Goal: Find specific page/section

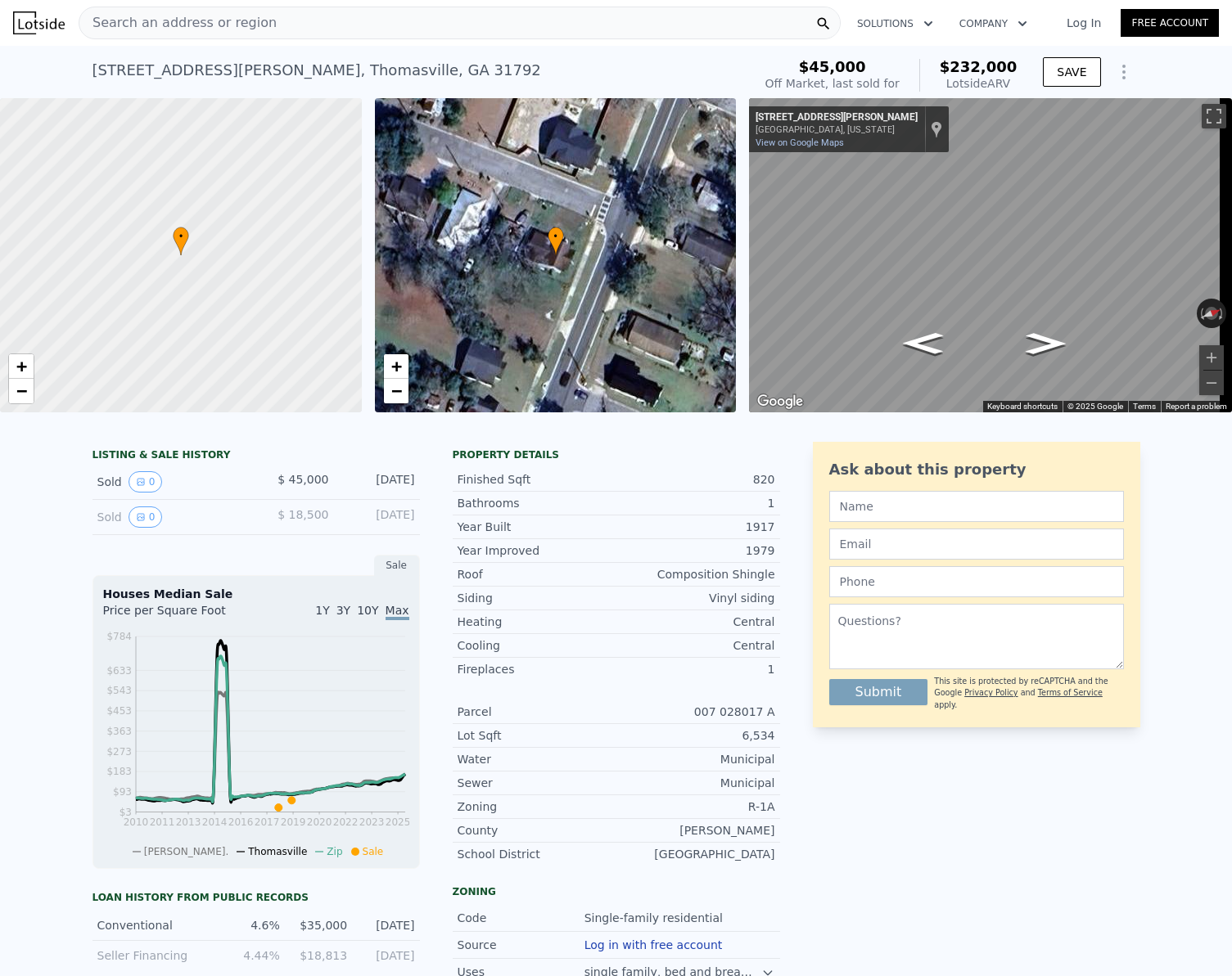
click at [214, 23] on span "Search an address or region" at bounding box center [178, 23] width 197 height 20
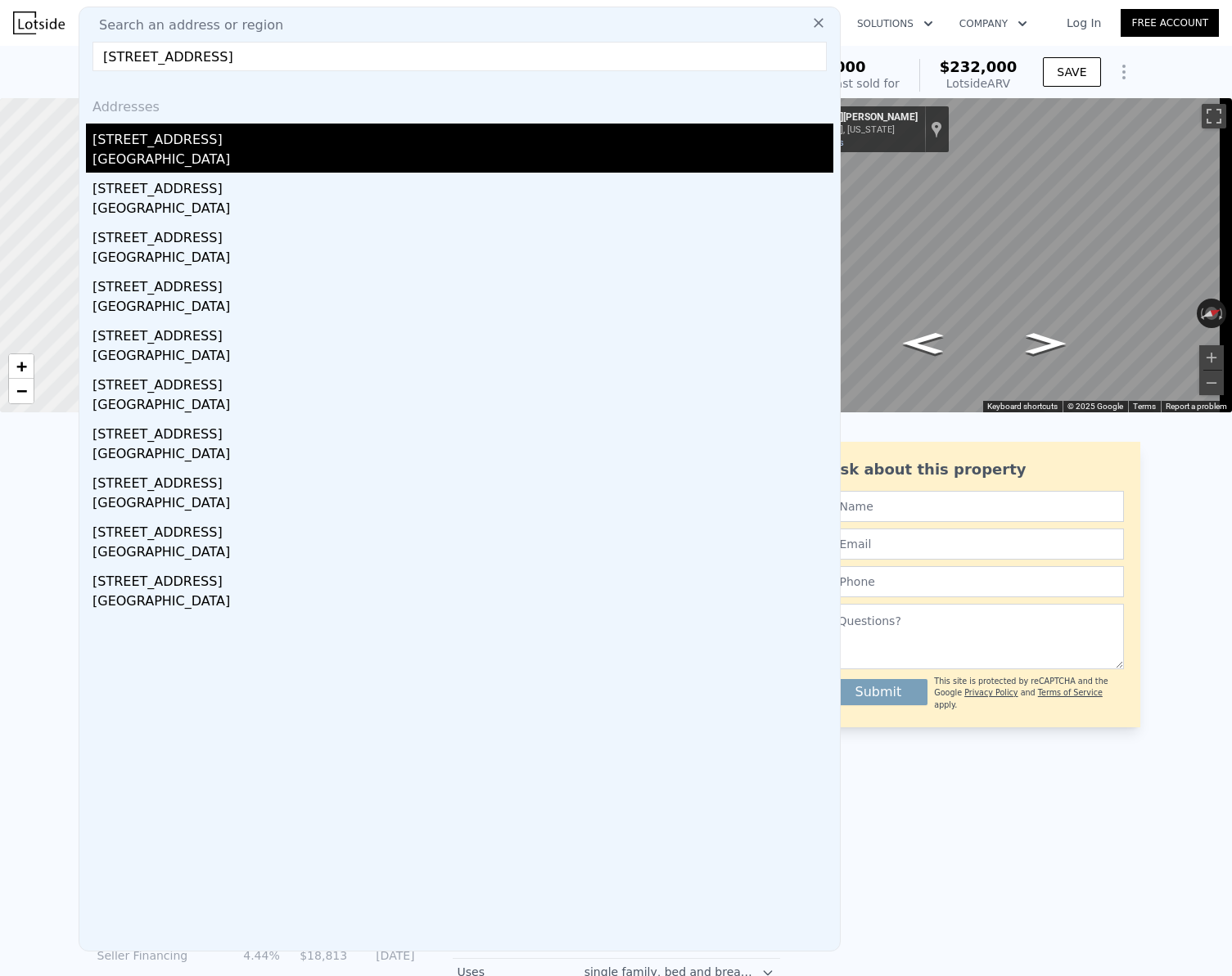
type input "[STREET_ADDRESS]"
click at [210, 153] on div "[GEOGRAPHIC_DATA]" at bounding box center [462, 161] width 741 height 23
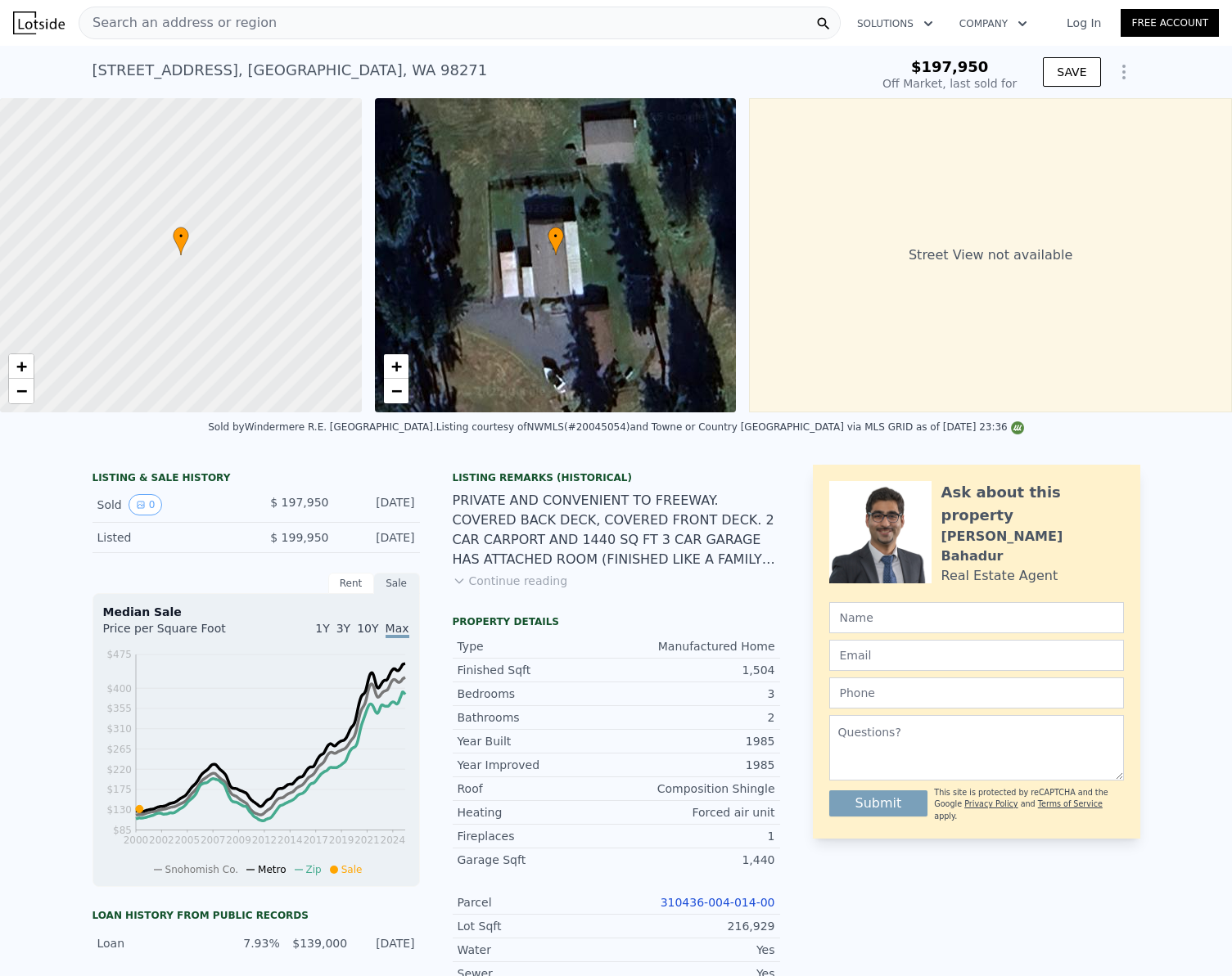
type input "$ 503,000"
type input "$ 252,959"
drag, startPoint x: 246, startPoint y: 22, endPoint x: 191, endPoint y: 22, distance: 55.0
click at [191, 22] on span "Search an address or region" at bounding box center [178, 23] width 197 height 20
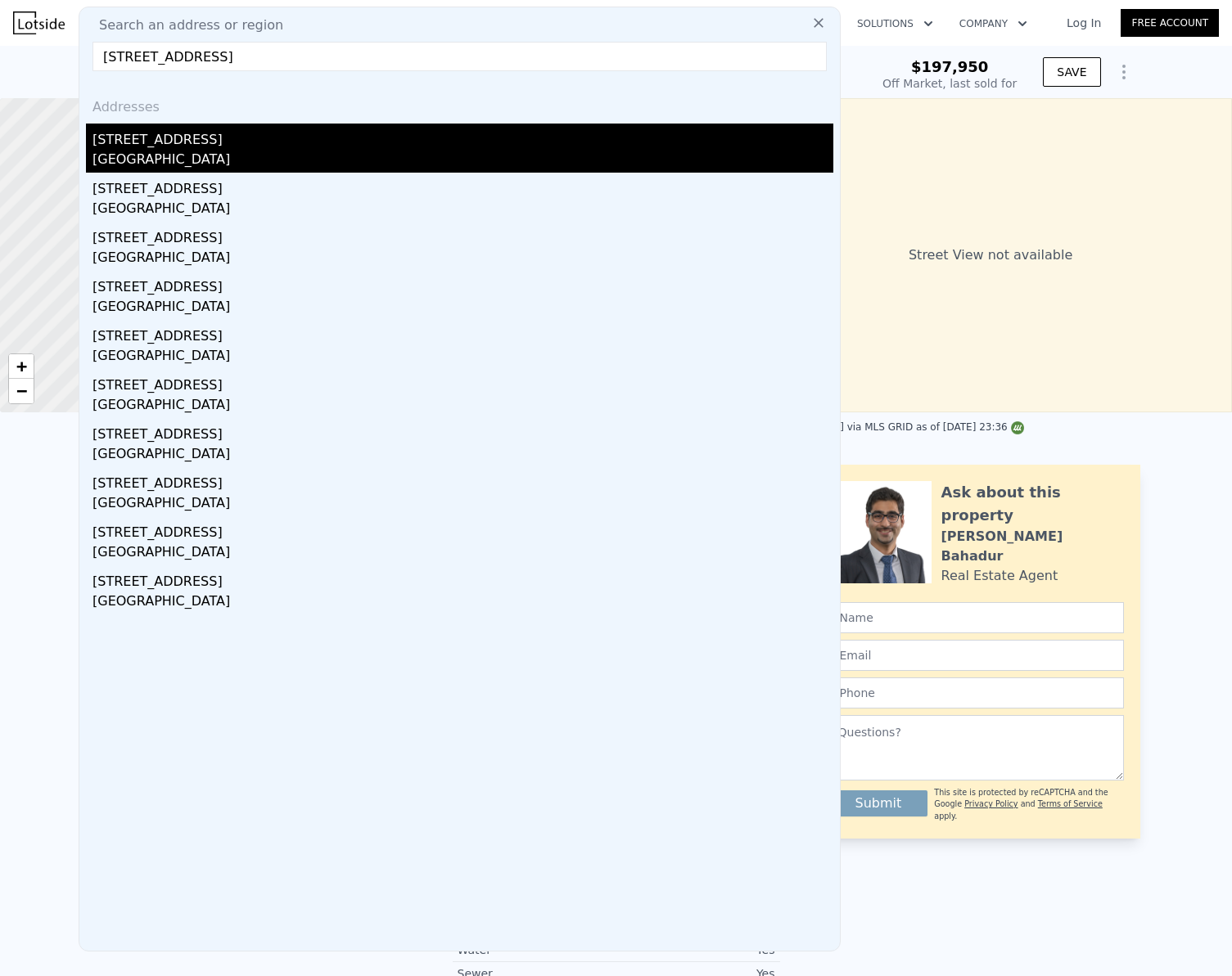
type input "[STREET_ADDRESS]"
click at [208, 162] on div "[GEOGRAPHIC_DATA]" at bounding box center [462, 161] width 741 height 23
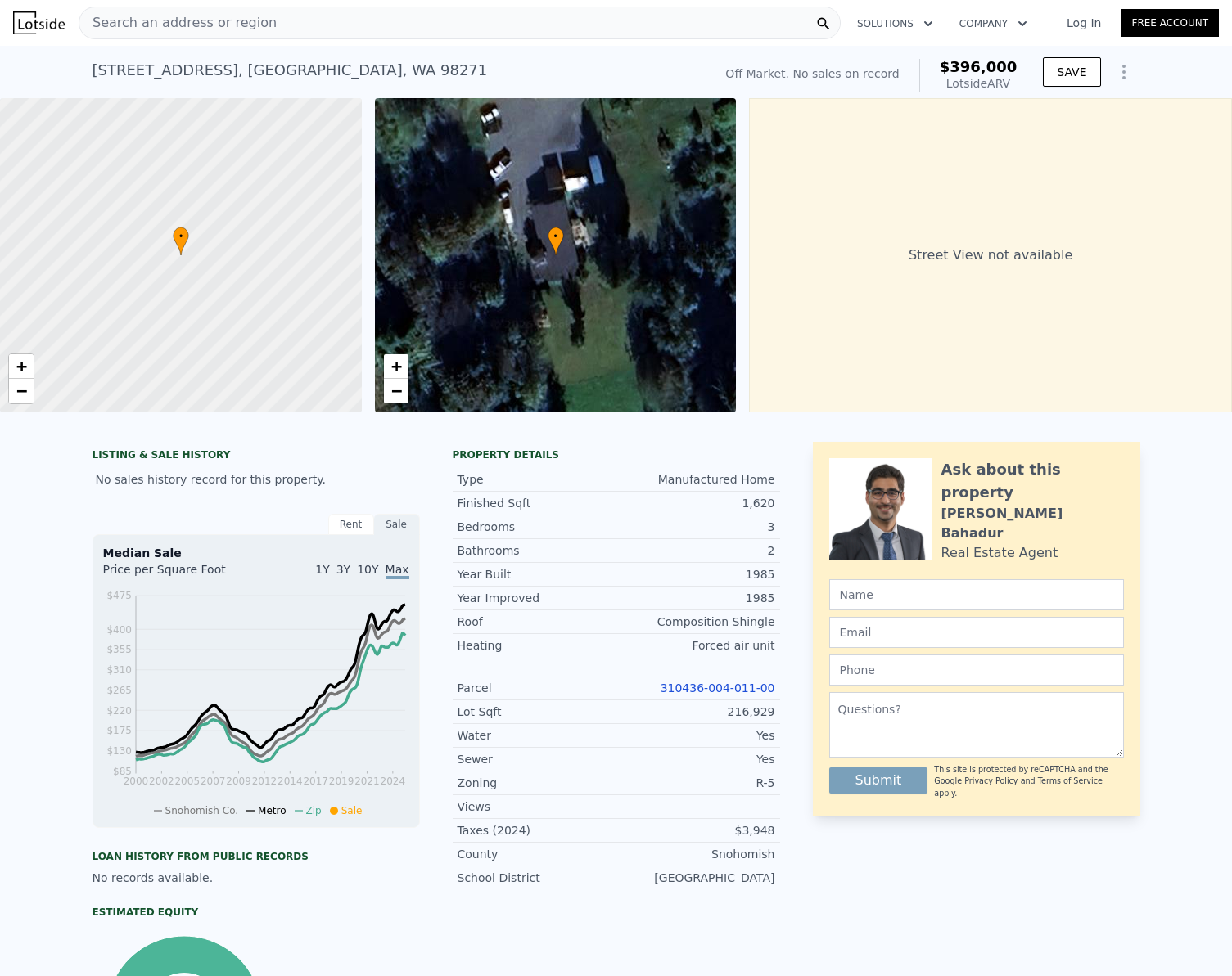
click at [706, 694] on link "310436-004-011-00" at bounding box center [717, 688] width 115 height 14
